Goal: Task Accomplishment & Management: Complete application form

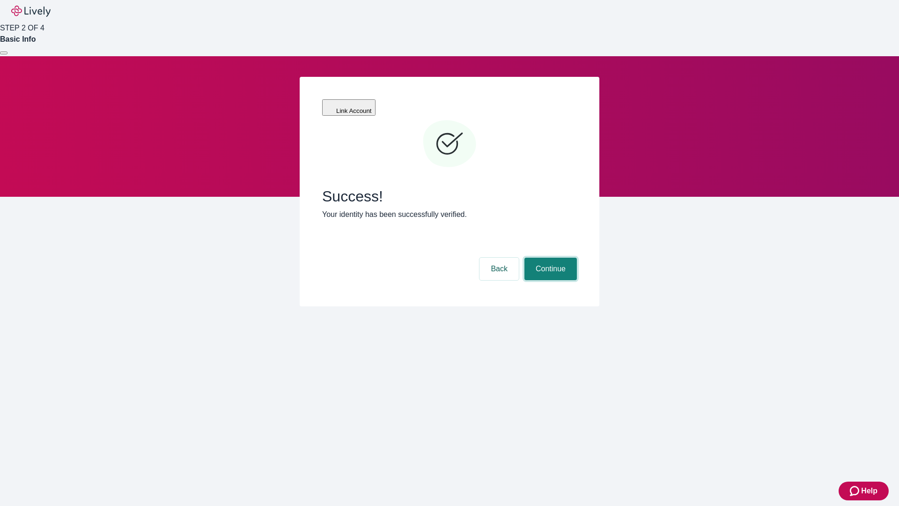
click at [549, 258] on button "Continue" at bounding box center [550, 269] width 52 height 22
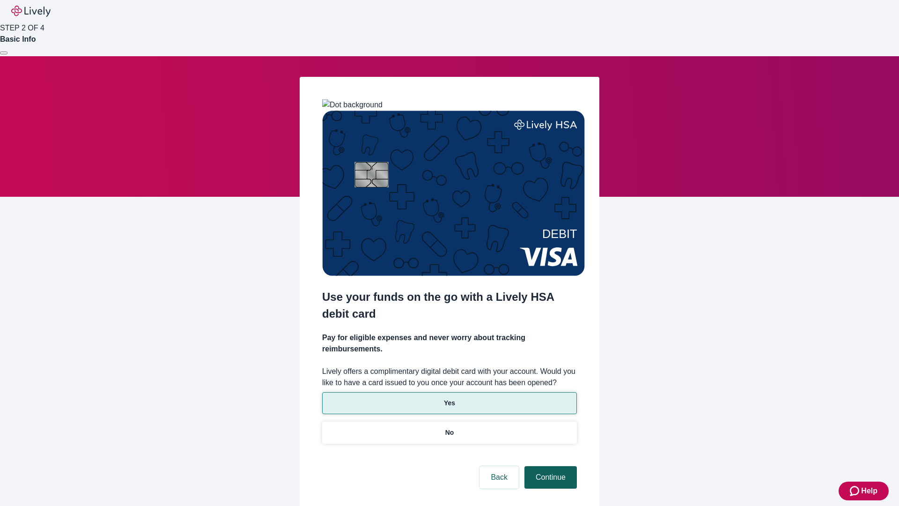
click at [449, 398] on p "Yes" at bounding box center [449, 403] width 11 height 10
click at [549, 466] on button "Continue" at bounding box center [550, 477] width 52 height 22
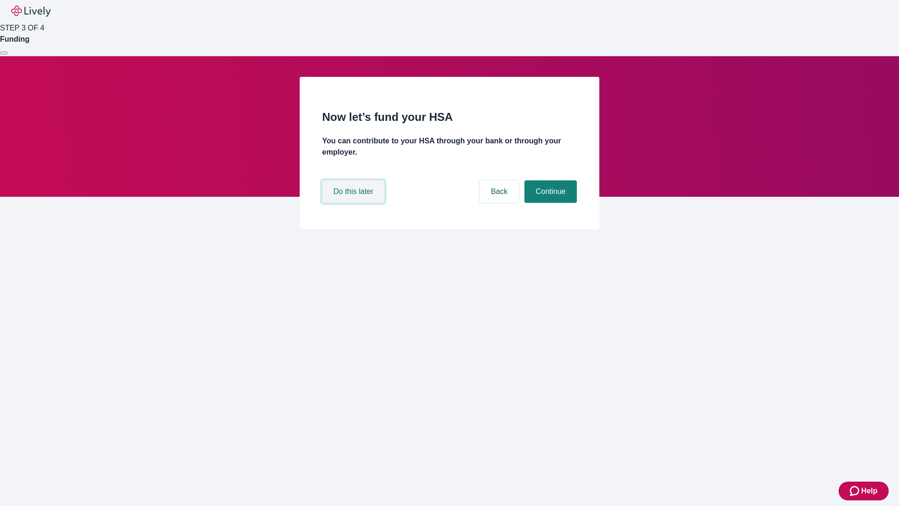
click at [354, 203] on button "Do this later" at bounding box center [353, 191] width 62 height 22
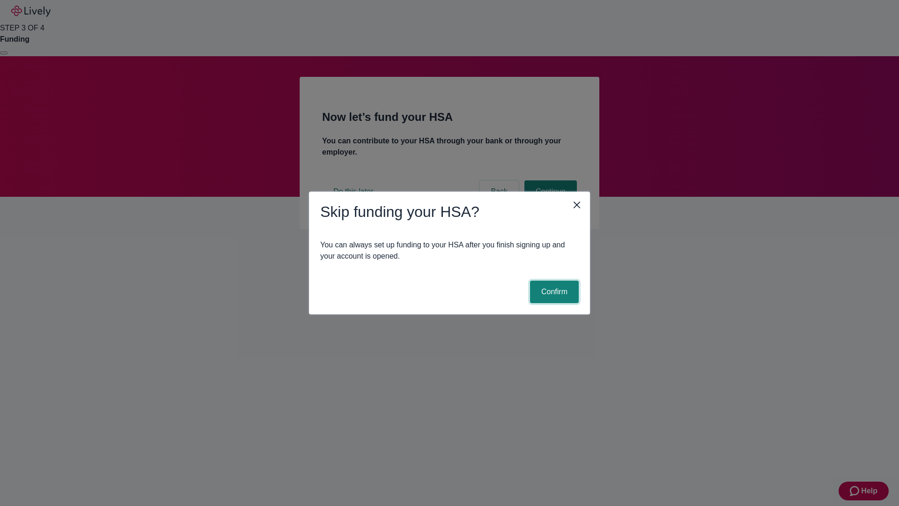
click at [553, 292] on button "Confirm" at bounding box center [554, 291] width 49 height 22
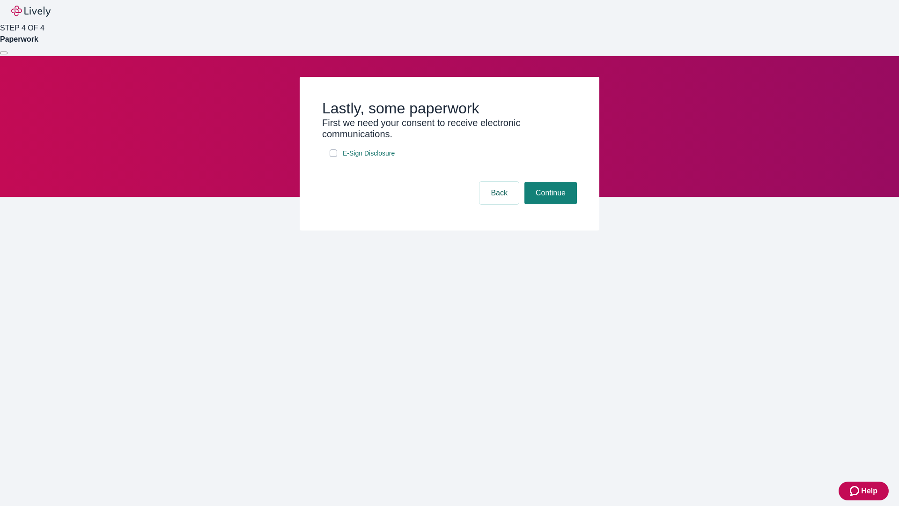
click at [333, 157] on input "E-Sign Disclosure" at bounding box center [333, 152] width 7 height 7
checkbox input "true"
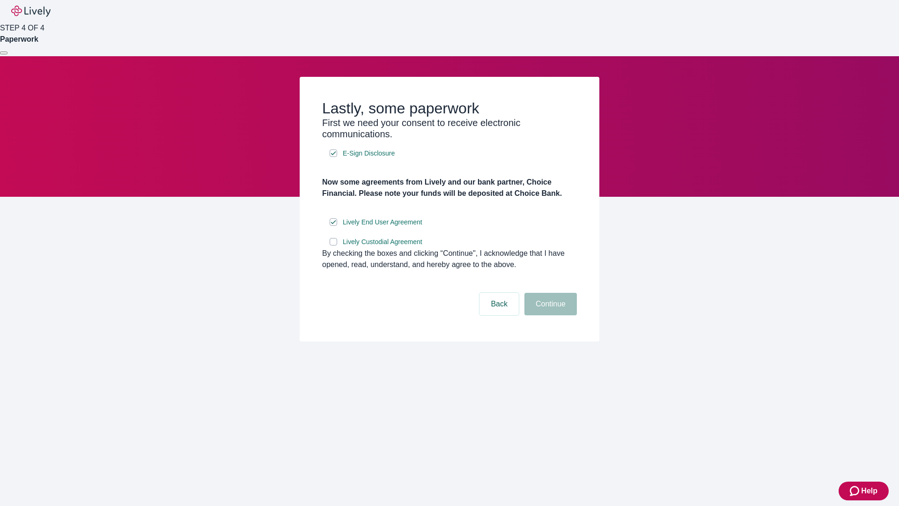
click at [333, 245] on input "Lively Custodial Agreement" at bounding box center [333, 241] width 7 height 7
checkbox input "true"
click at [549, 315] on button "Continue" at bounding box center [550, 304] width 52 height 22
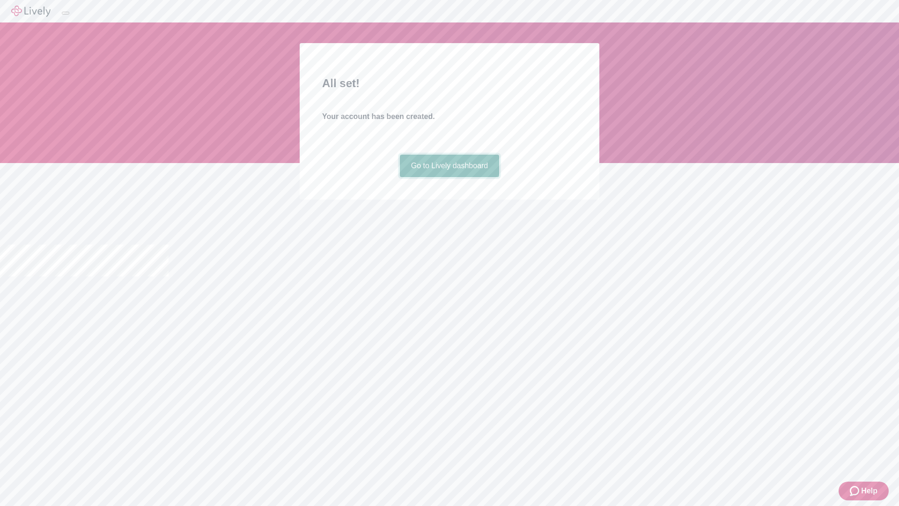
click at [449, 177] on link "Go to Lively dashboard" at bounding box center [450, 166] width 100 height 22
